Goal: Task Accomplishment & Management: Manage account settings

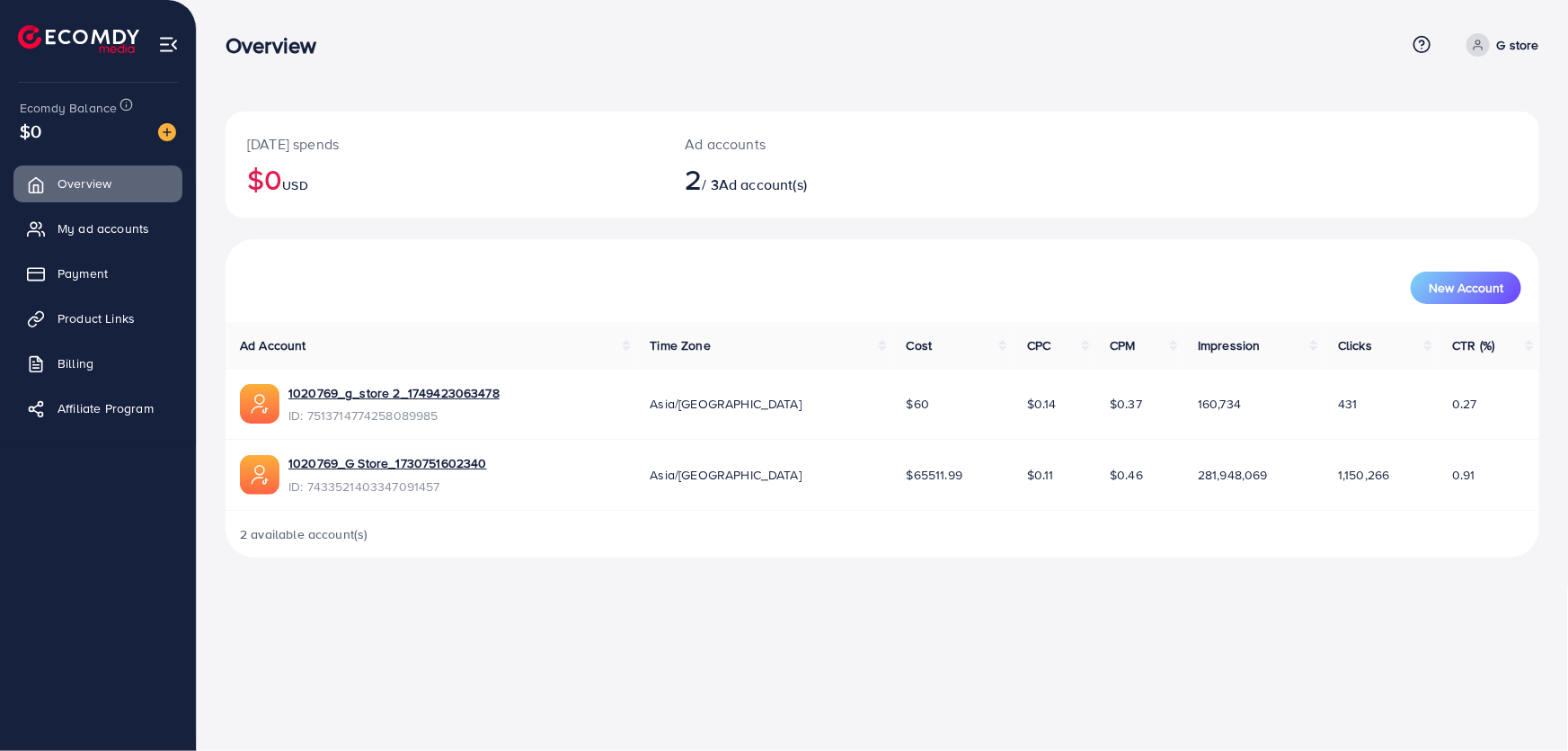
click at [1479, 47] on icon at bounding box center [1478, 44] width 13 height 13
click at [1451, 107] on link "Profile" at bounding box center [1453, 107] width 171 height 40
select select "****"
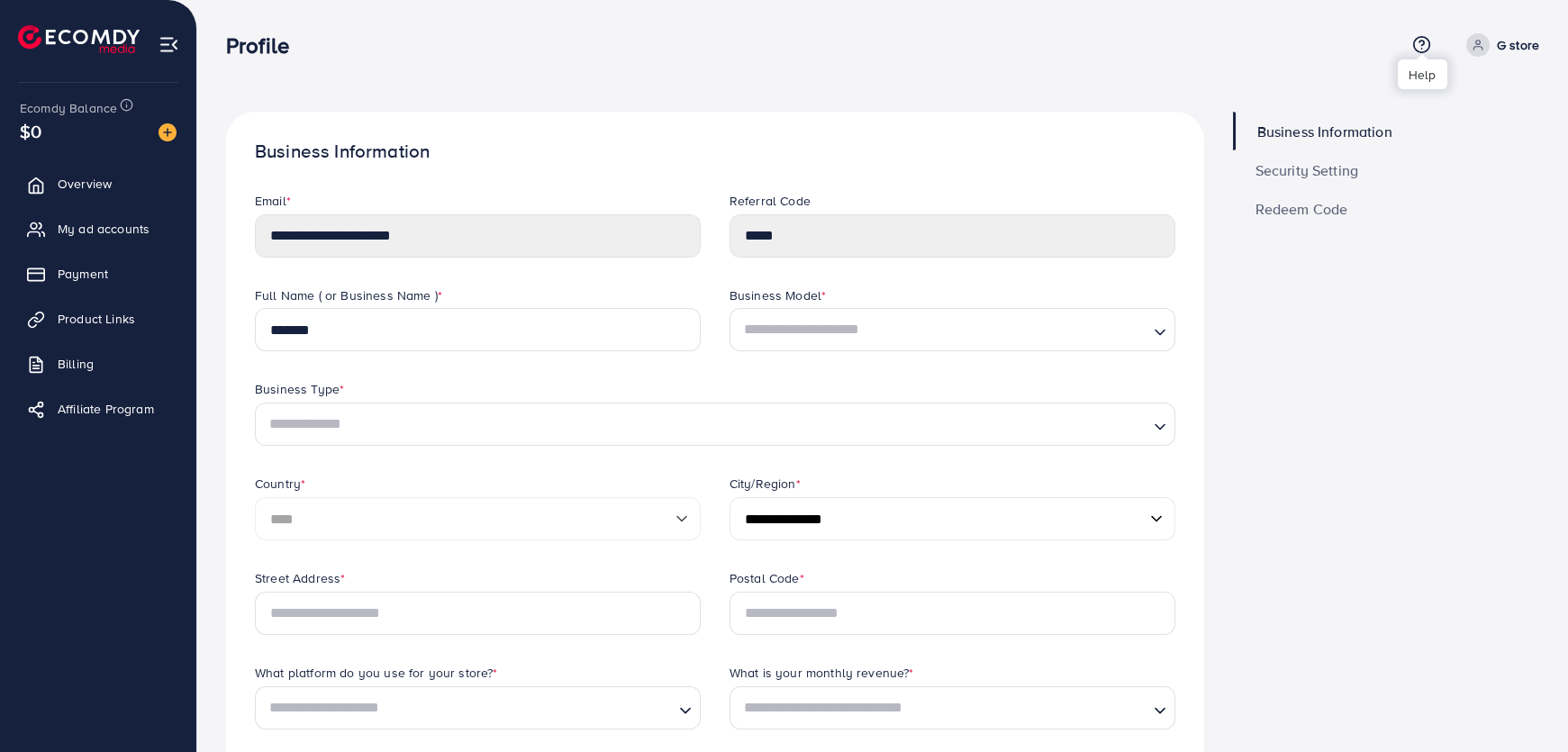
click at [1421, 48] on line at bounding box center [1421, 48] width 0 height 0
click at [1420, 426] on div "Business Information Security Setting Redeem Code" at bounding box center [1386, 751] width 336 height 1281
click at [1292, 165] on span "Security Setting" at bounding box center [1307, 170] width 103 height 15
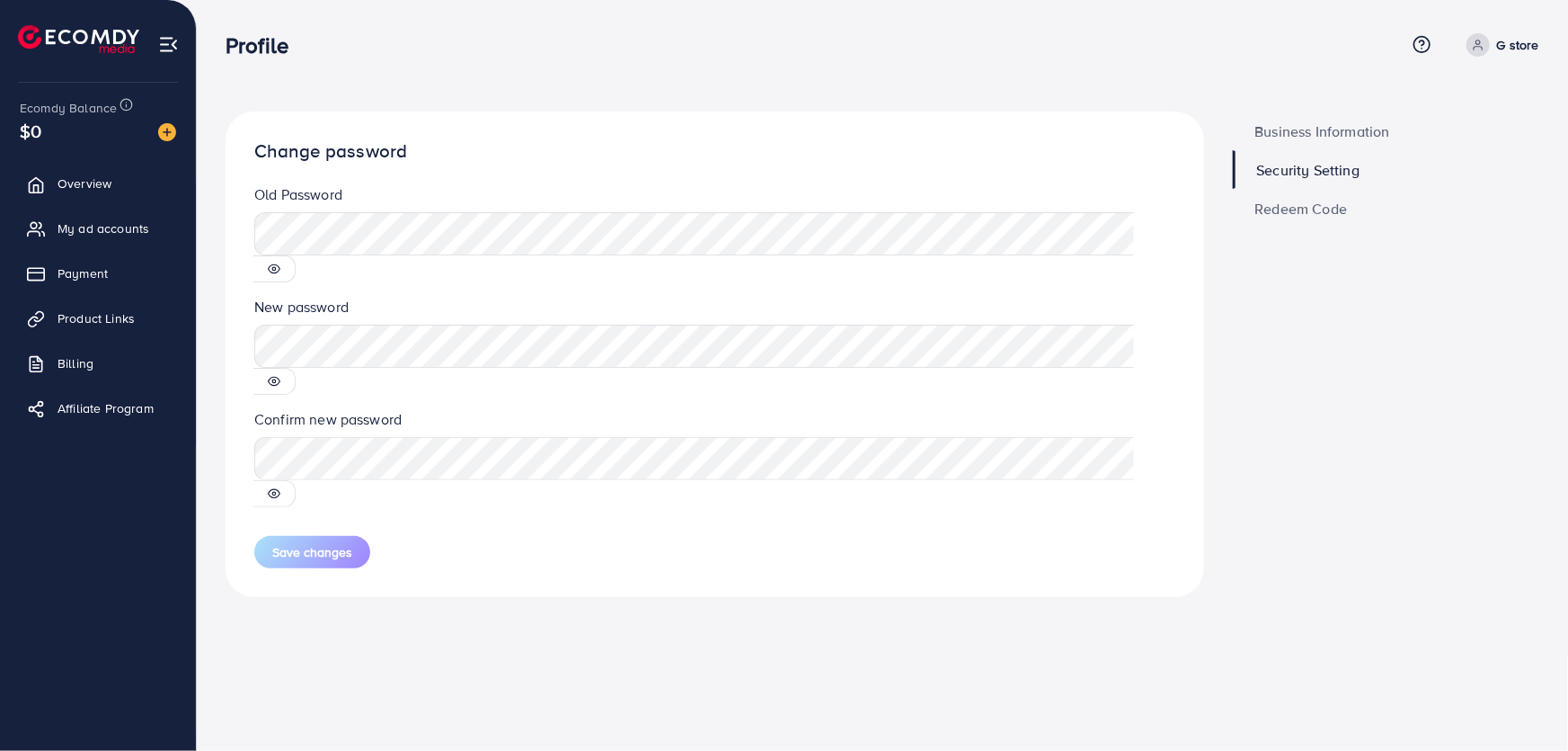
click at [280, 262] on icon at bounding box center [274, 268] width 13 height 13
click at [280, 265] on icon at bounding box center [274, 269] width 12 height 8
click at [276, 267] on circle at bounding box center [274, 269] width 4 height 4
click at [1320, 126] on span "Business Information" at bounding box center [1322, 131] width 135 height 15
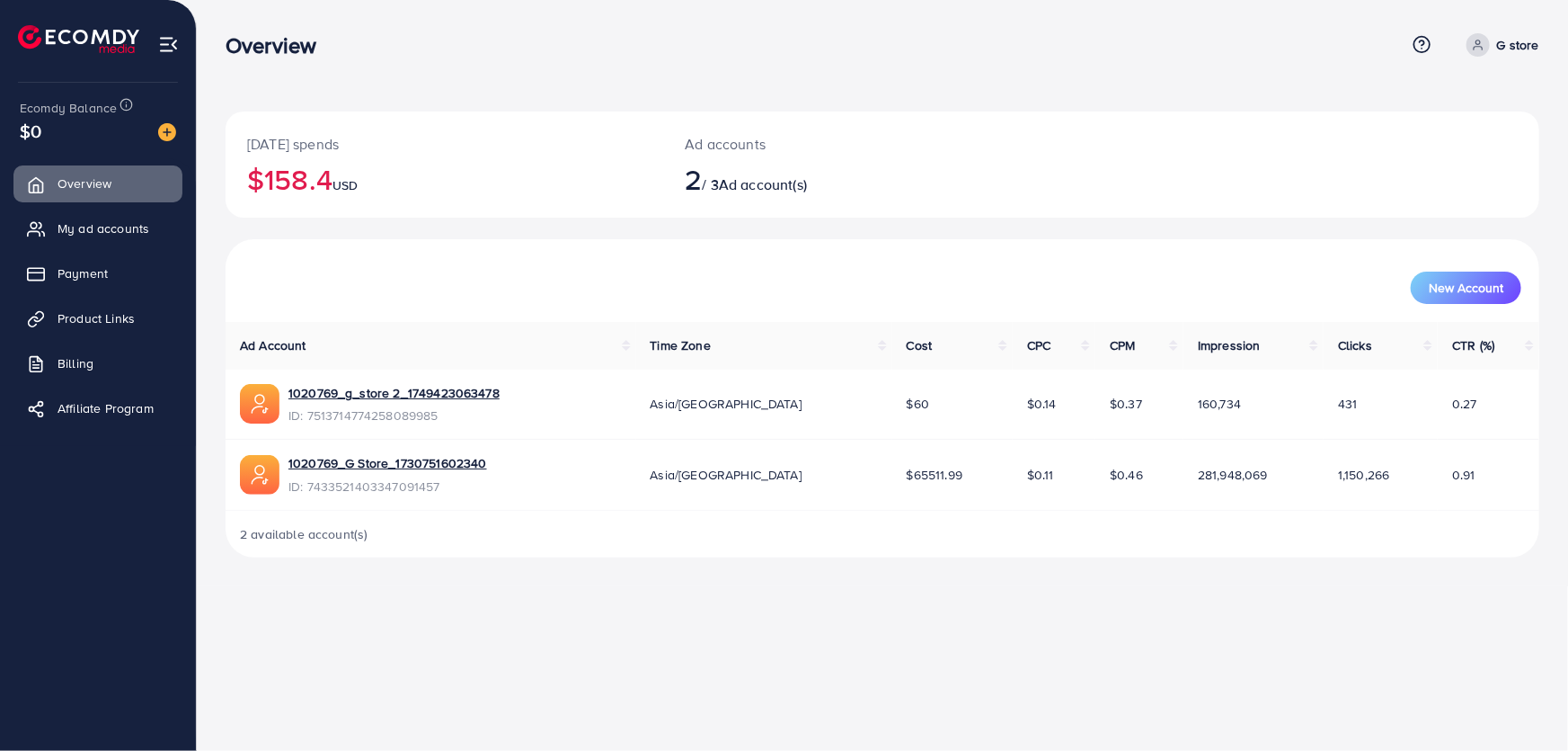
click at [1492, 45] on link "G store" at bounding box center [1498, 45] width 80 height 24
click at [1417, 106] on span "Profile" at bounding box center [1428, 107] width 41 height 22
select select "****"
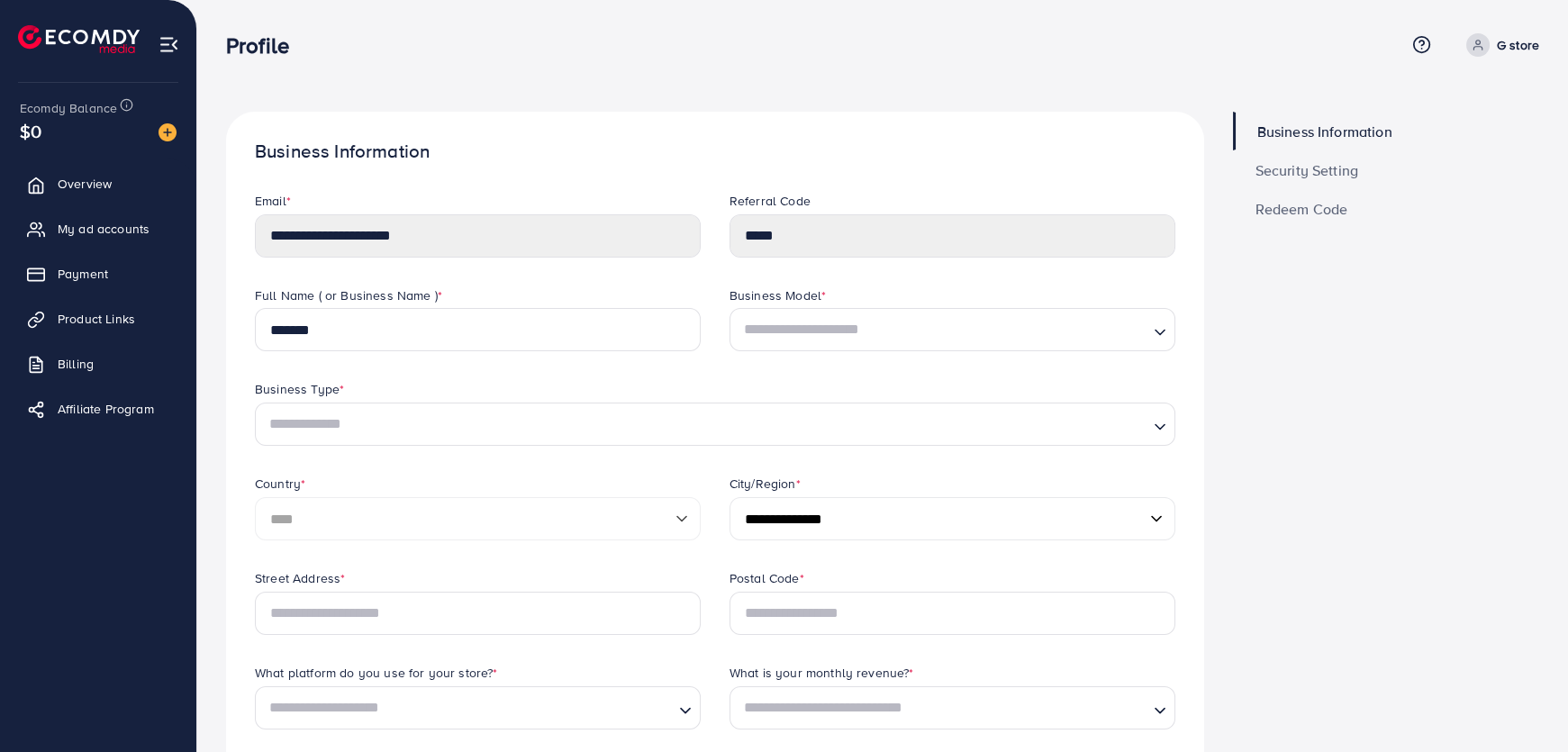
click at [1313, 163] on span "Security Setting" at bounding box center [1307, 170] width 103 height 15
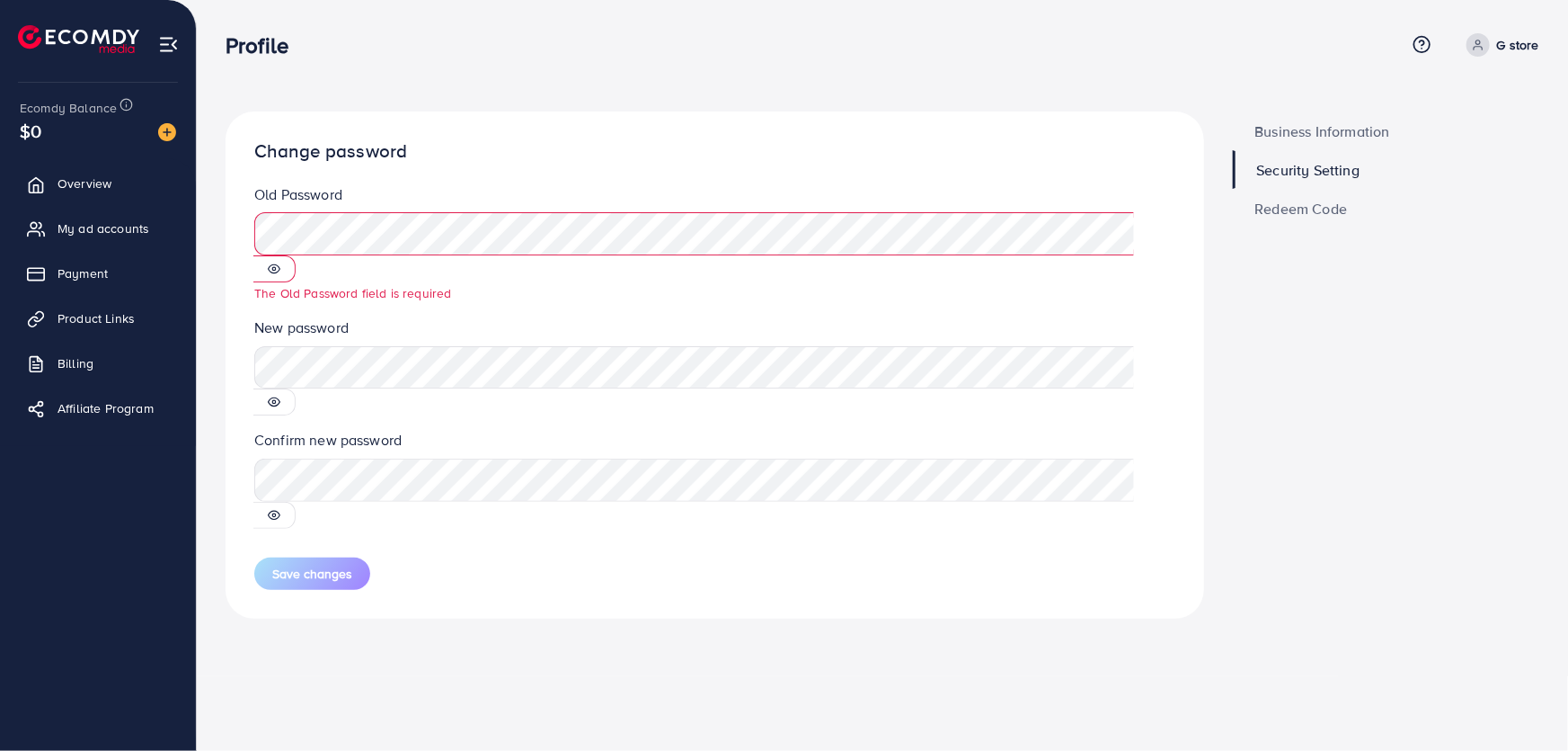
click at [1305, 318] on div "Business Information Security Setting Redeem Code" at bounding box center [1386, 378] width 336 height 536
click at [1292, 215] on span "Redeem Code" at bounding box center [1302, 208] width 92 height 15
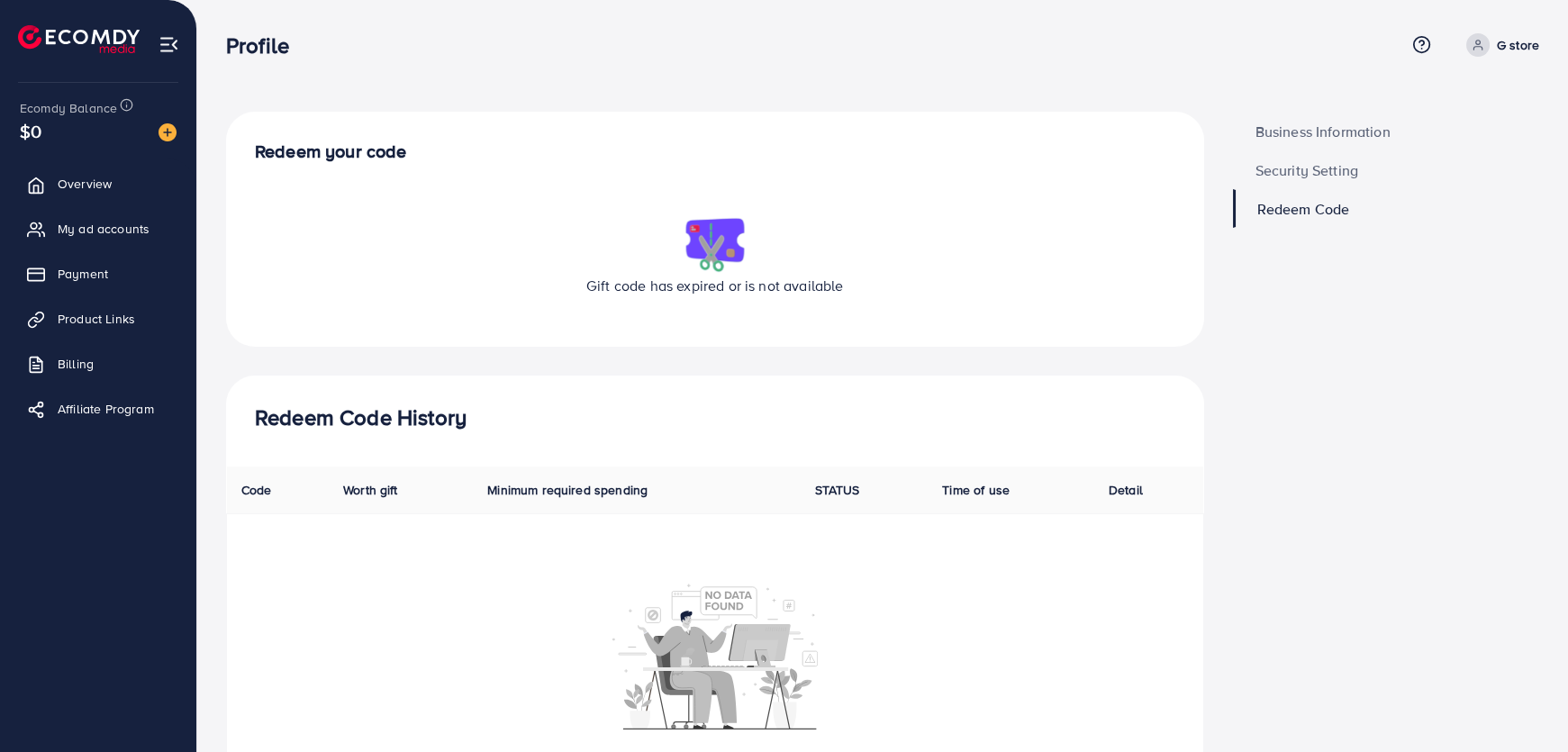
click at [1307, 126] on span "Business Information" at bounding box center [1323, 131] width 135 height 15
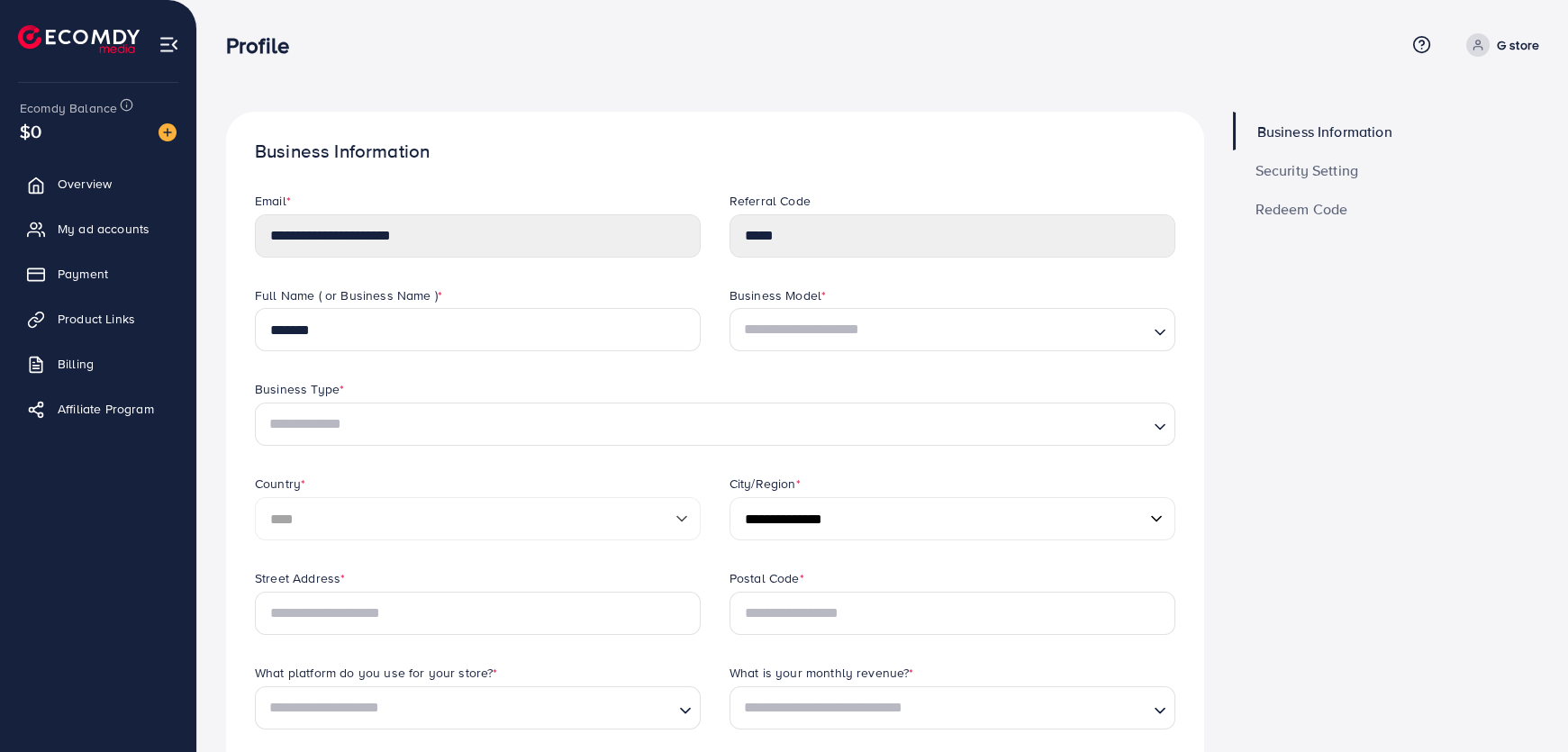
click at [1278, 166] on span "Security Setting" at bounding box center [1307, 170] width 103 height 15
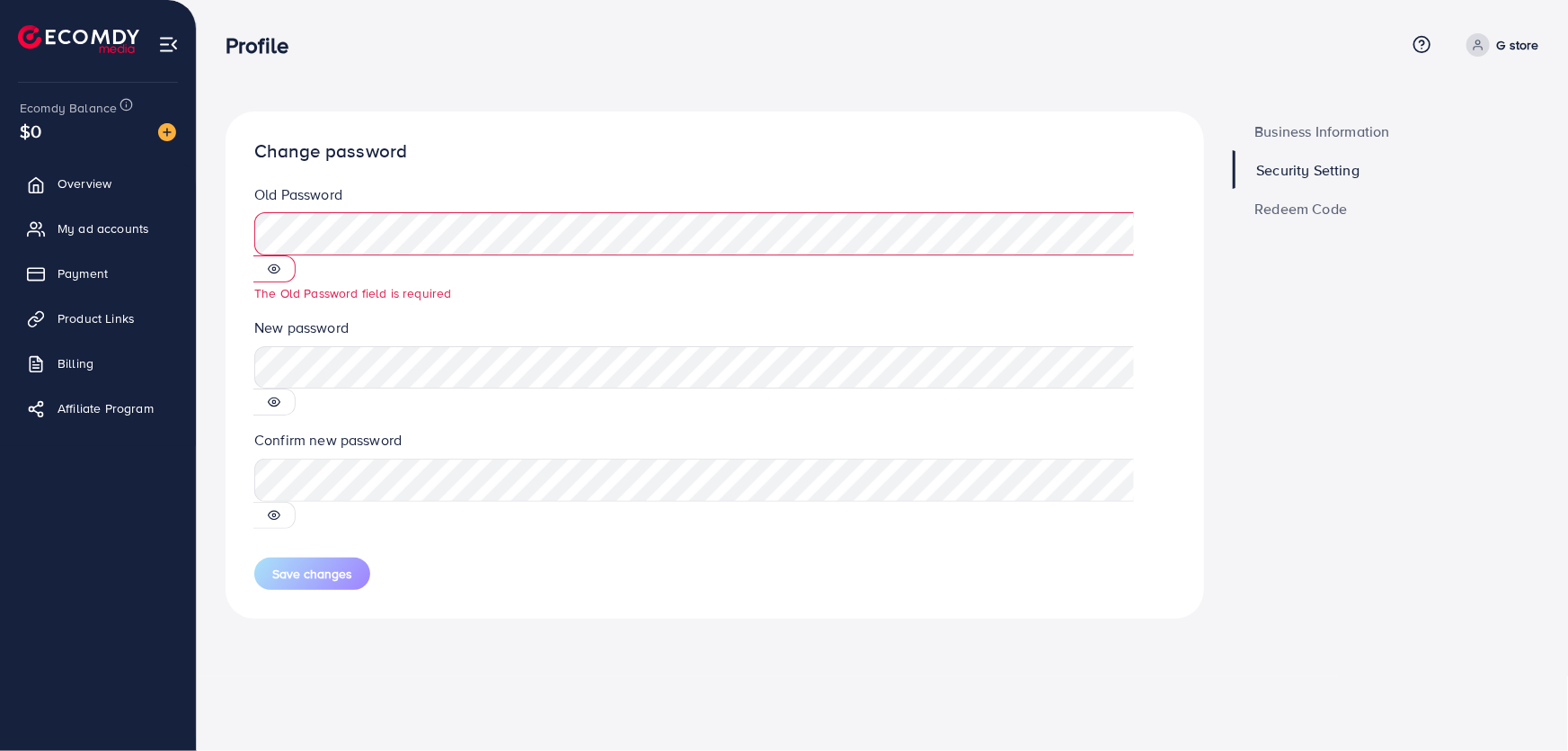
click at [953, 632] on div "**********" at bounding box center [784, 376] width 1568 height 751
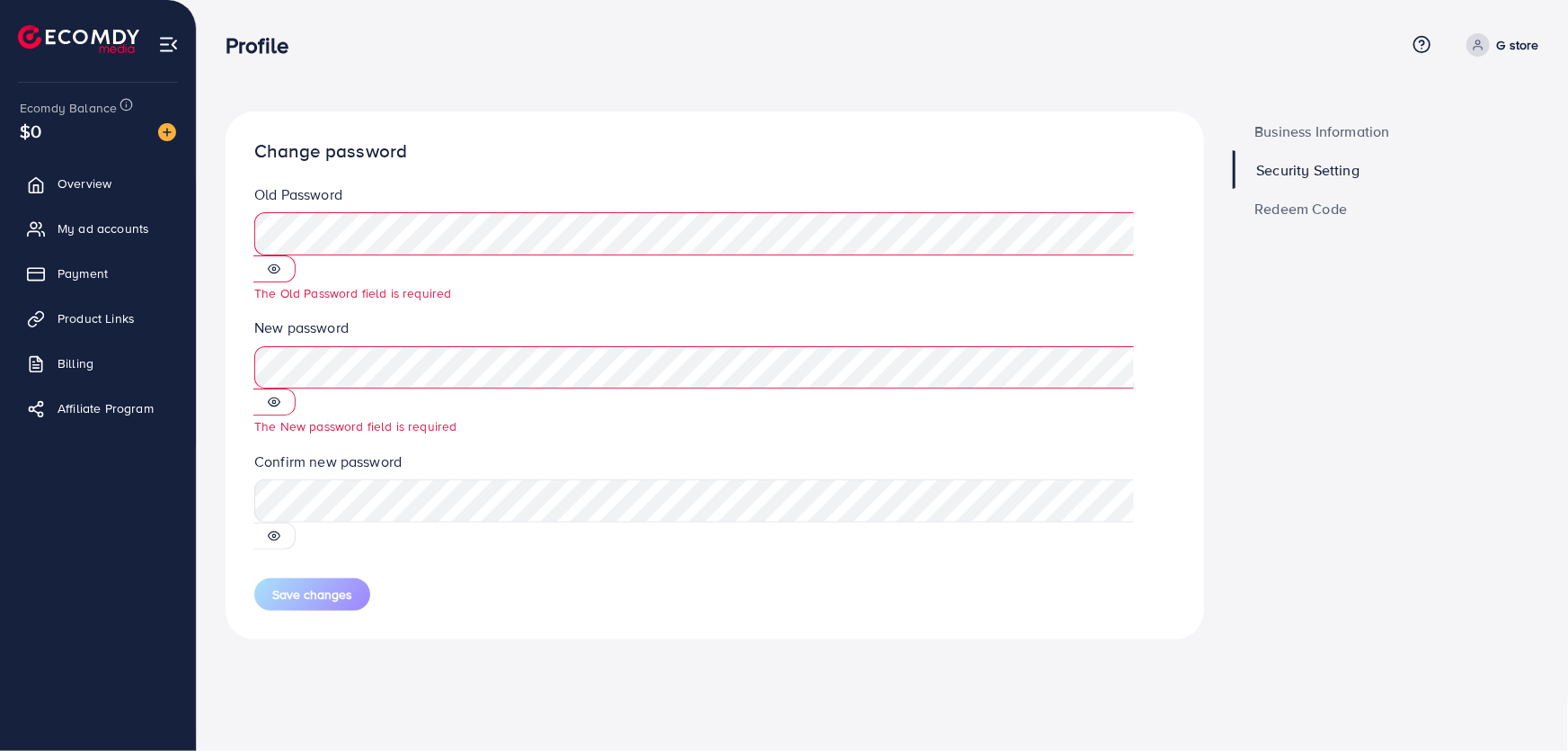
click at [1275, 406] on div "Business Information Security Setting Redeem Code" at bounding box center [1386, 389] width 336 height 556
